Goal: Find specific page/section: Find specific page/section

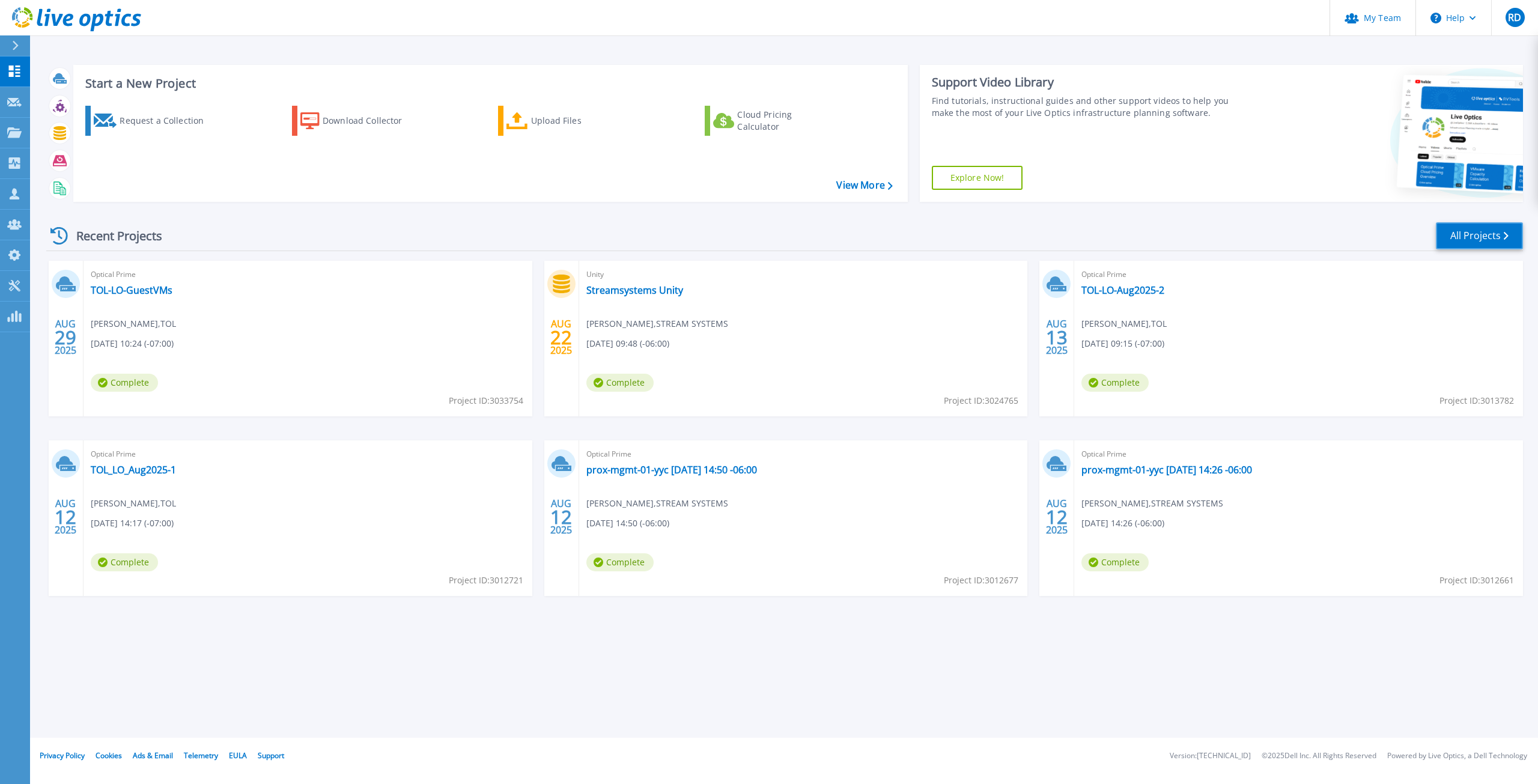
click at [1467, 238] on link "All Projects" at bounding box center [1479, 236] width 87 height 27
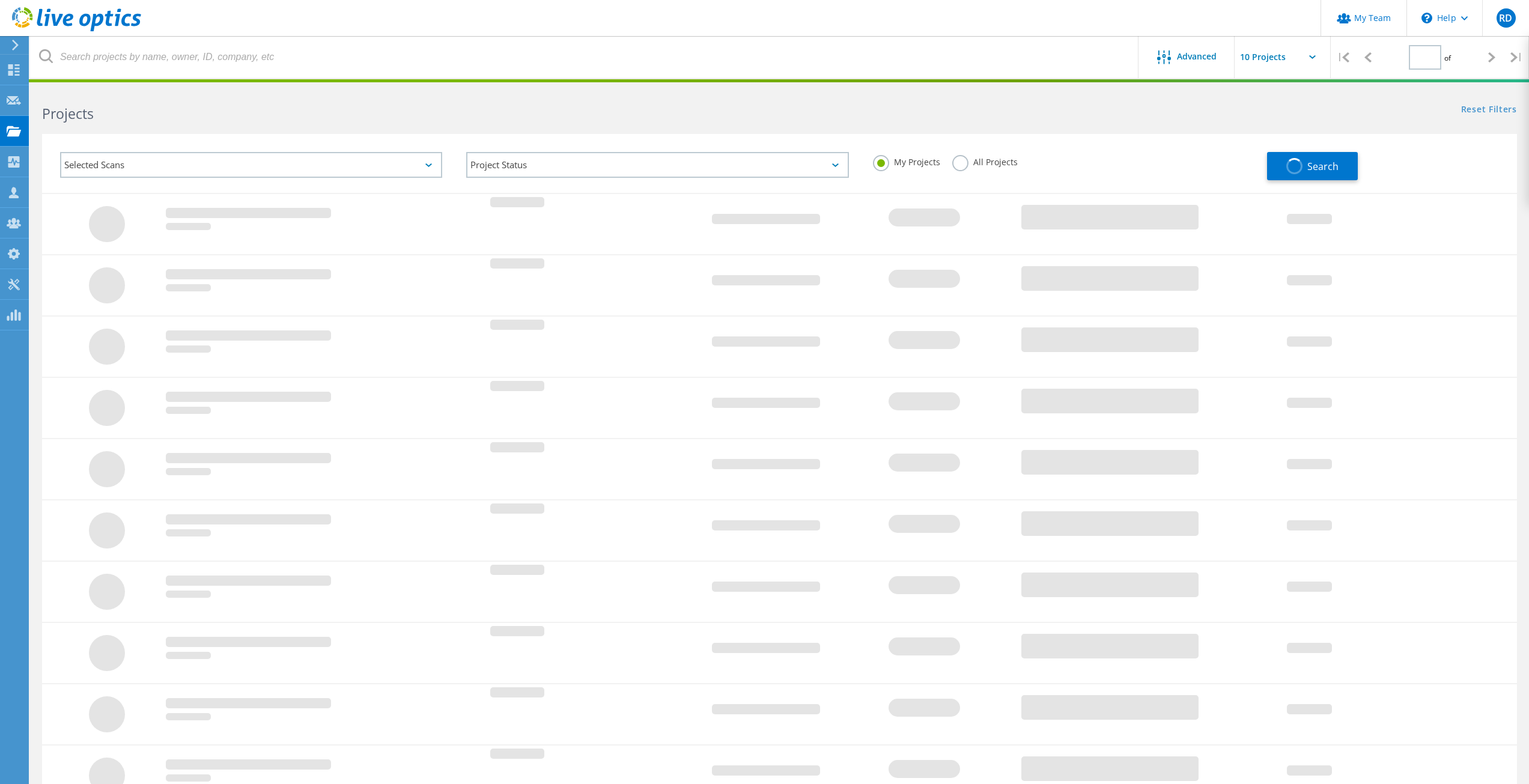
type input "1"
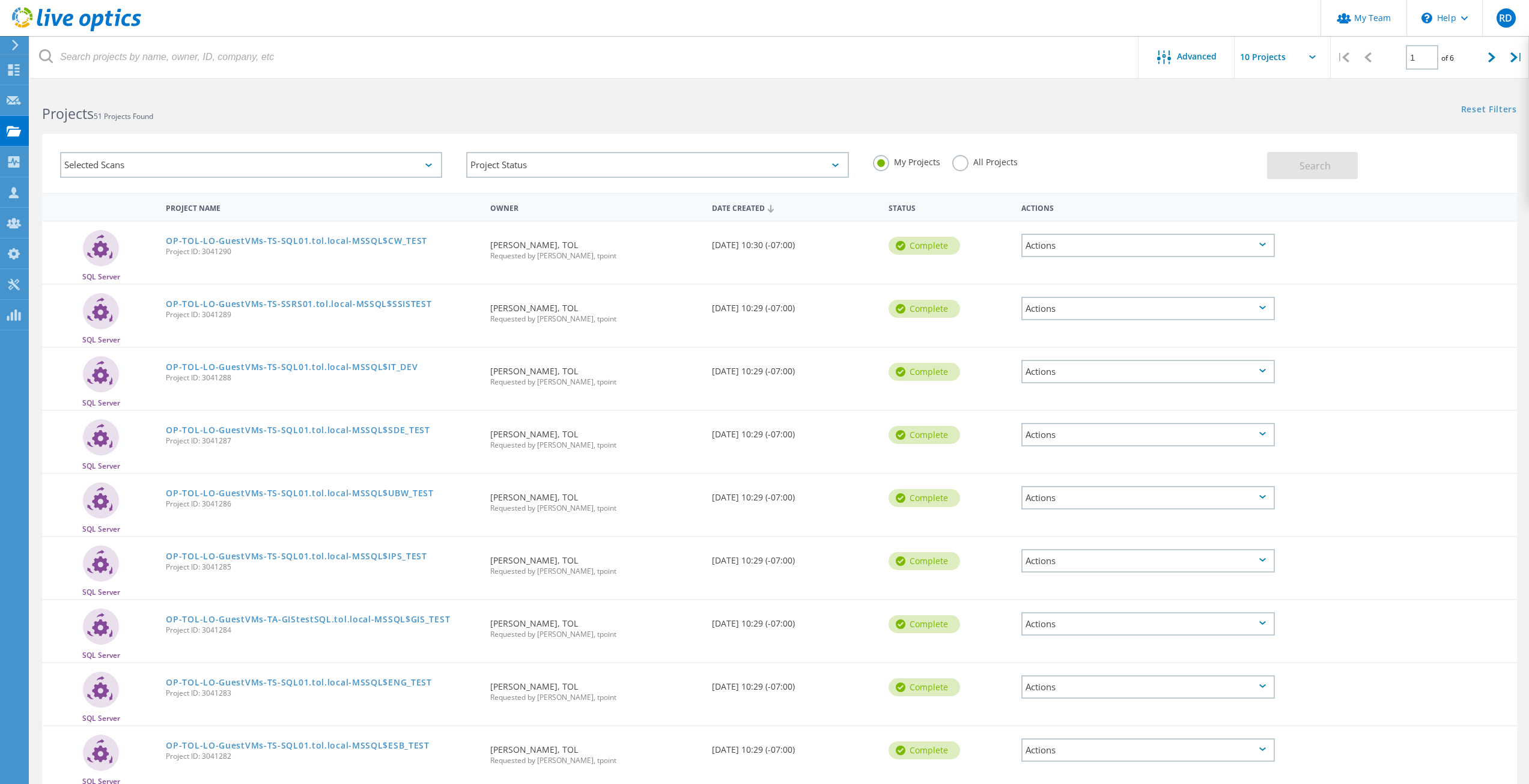
click at [962, 166] on label "All Projects" at bounding box center [985, 160] width 66 height 11
click at [0, 0] on input "All Projects" at bounding box center [0, 0] width 0 height 0
click at [1318, 171] on span "Search" at bounding box center [1315, 166] width 32 height 13
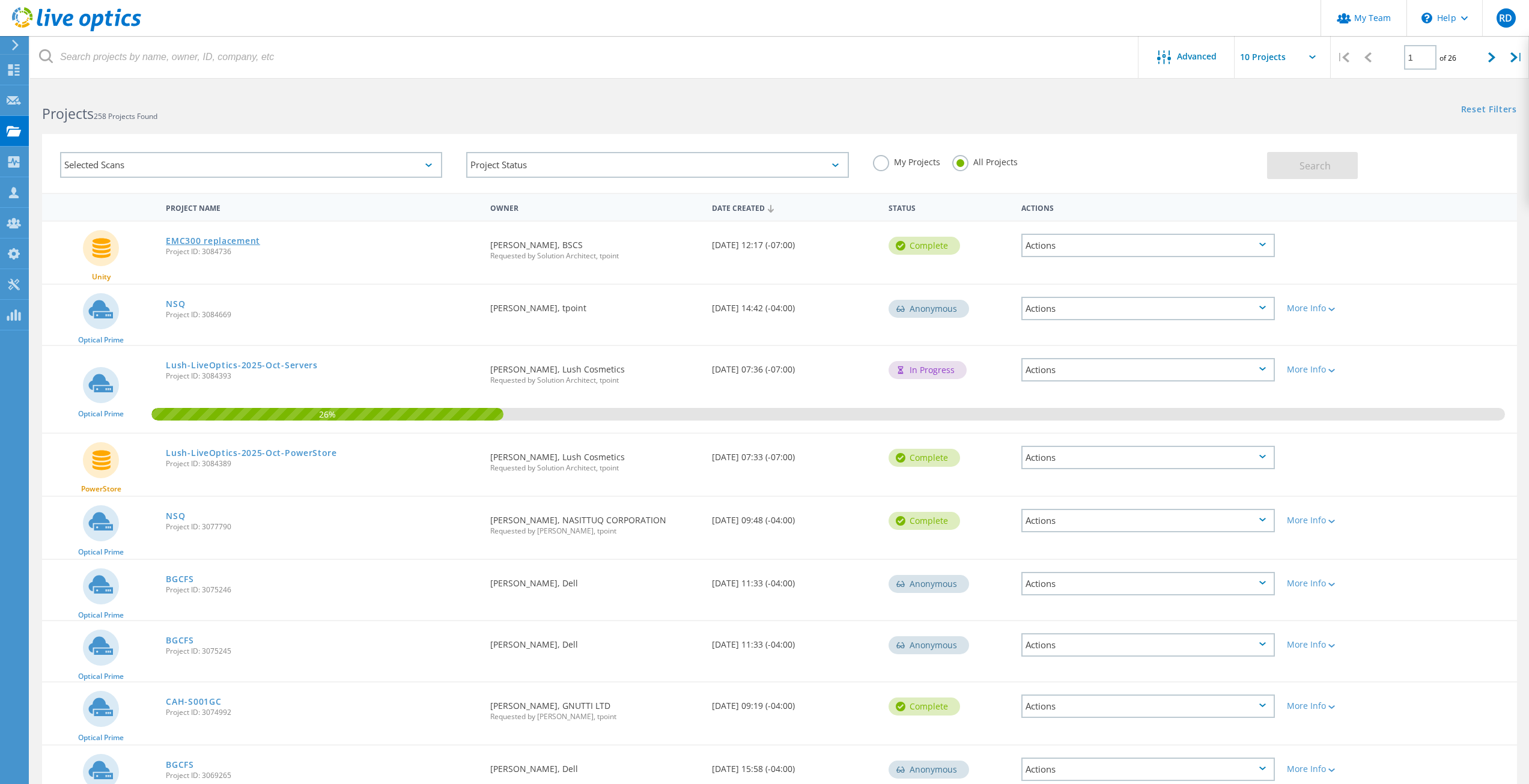
click at [244, 241] on link "EMC300 replacement" at bounding box center [213, 241] width 95 height 9
